Goal: Entertainment & Leisure: Consume media (video, audio)

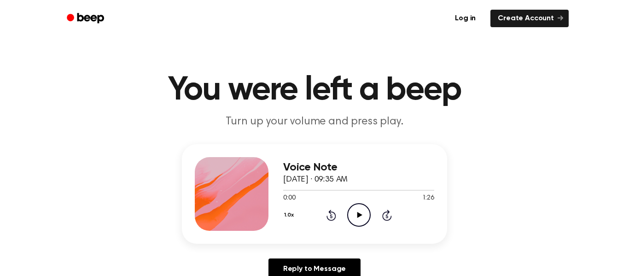
click at [361, 215] on icon at bounding box center [359, 215] width 5 height 6
click at [360, 216] on icon "Play Audio" at bounding box center [358, 214] width 23 height 23
click at [360, 217] on icon at bounding box center [359, 215] width 4 height 6
click at [360, 218] on icon "Play Audio" at bounding box center [358, 214] width 23 height 23
drag, startPoint x: 404, startPoint y: 192, endPoint x: 414, endPoint y: 188, distance: 9.9
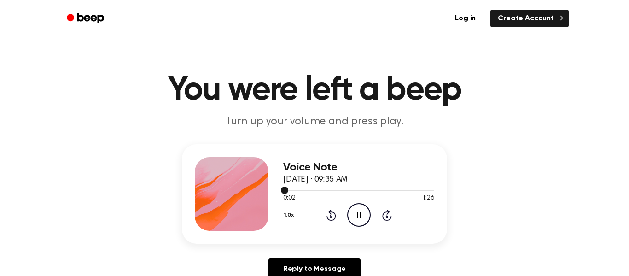
click at [414, 188] on div at bounding box center [358, 189] width 151 height 7
drag, startPoint x: 414, startPoint y: 188, endPoint x: 432, endPoint y: 186, distance: 18.5
click at [432, 186] on div at bounding box center [358, 189] width 151 height 7
click at [360, 212] on icon "Play Audio" at bounding box center [358, 214] width 23 height 23
click at [357, 214] on icon "Play Audio" at bounding box center [358, 214] width 23 height 23
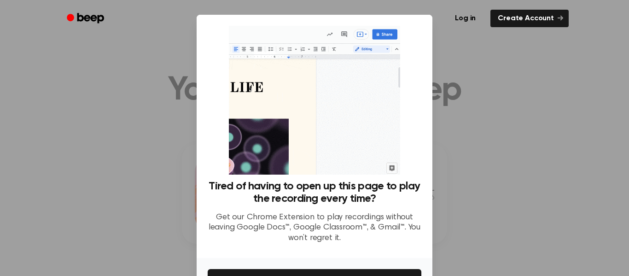
scroll to position [59, 0]
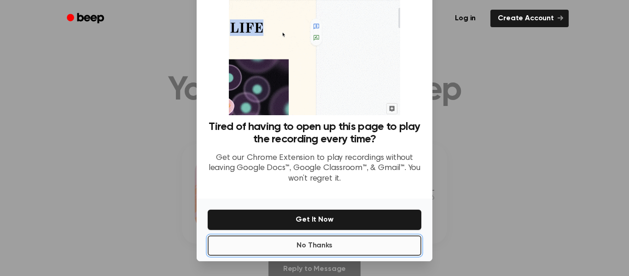
click at [401, 242] on button "No Thanks" at bounding box center [315, 245] width 214 height 20
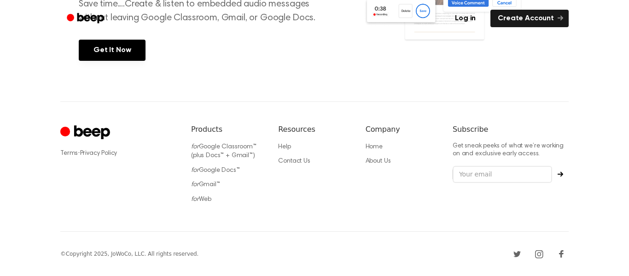
scroll to position [0, 0]
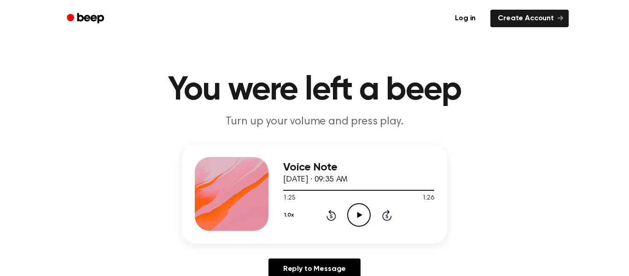
click at [498, 150] on div "Voice Note September 6, 2024 · 09:35 AM 1:25 1:26 Your browser does not support…" at bounding box center [314, 215] width 607 height 143
click at [439, 177] on div "Voice Note September 6, 2024 · 09:35 AM 1:25 1:26 Your browser does not support…" at bounding box center [314, 194] width 265 height 100
click at [431, 186] on div at bounding box center [358, 189] width 151 height 7
drag, startPoint x: 428, startPoint y: 189, endPoint x: 442, endPoint y: 186, distance: 14.7
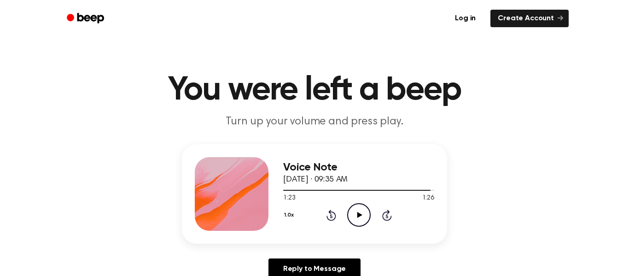
click at [442, 186] on div "Voice Note September 6, 2024 · 09:35 AM 1:23 1:26 Your browser does not support…" at bounding box center [314, 194] width 265 height 100
click at [355, 215] on icon "Play Audio" at bounding box center [358, 214] width 23 height 23
click at [475, 22] on link "Log in" at bounding box center [465, 18] width 39 height 21
click at [355, 225] on circle at bounding box center [359, 215] width 23 height 23
